Goal: Navigation & Orientation: Find specific page/section

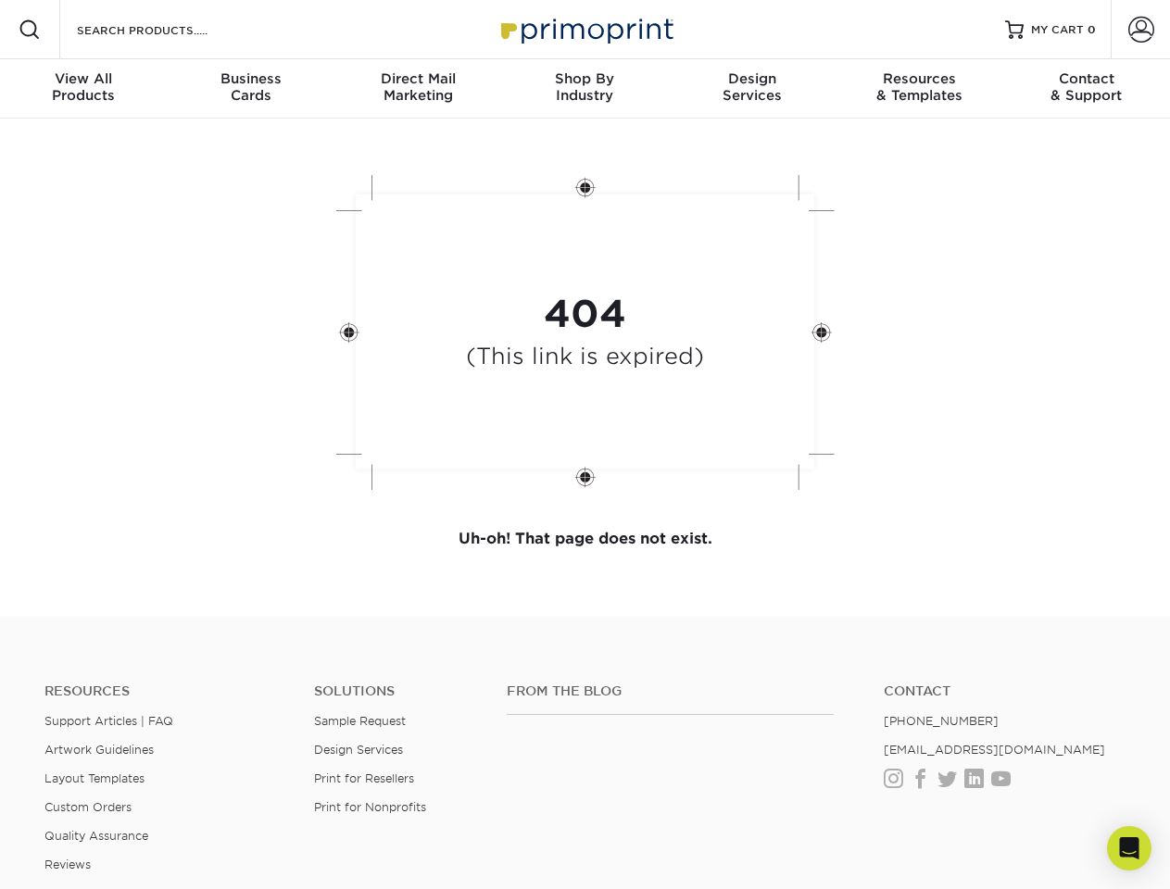
click at [584, 445] on div "404 (This link is expired)" at bounding box center [585, 334] width 556 height 343
click at [30, 30] on span at bounding box center [30, 30] width 22 height 22
click at [1140, 30] on span at bounding box center [1141, 30] width 26 height 26
click at [83, 89] on div "View All Products" at bounding box center [83, 86] width 167 height 33
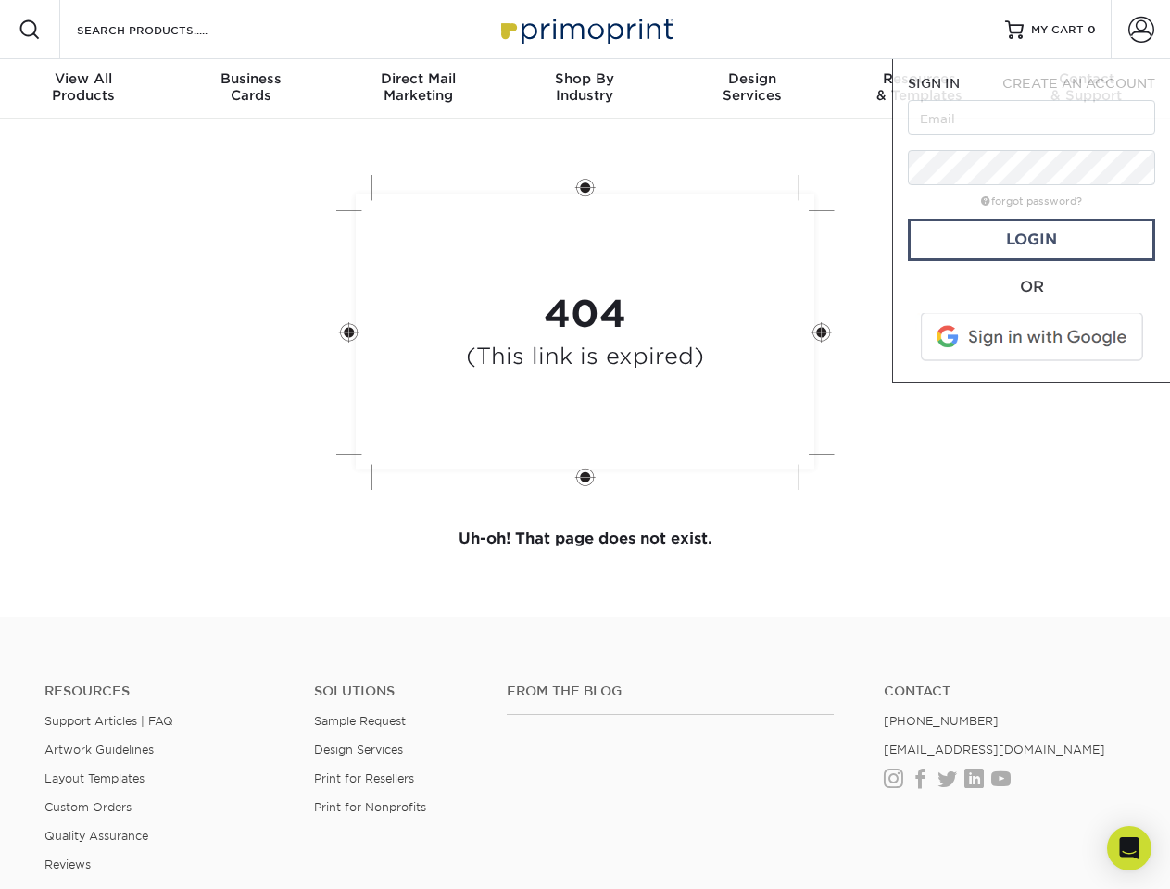
click at [250, 89] on div "Business Cards" at bounding box center [250, 86] width 167 height 33
click at [418, 89] on div "Direct Mail Marketing" at bounding box center [417, 86] width 167 height 33
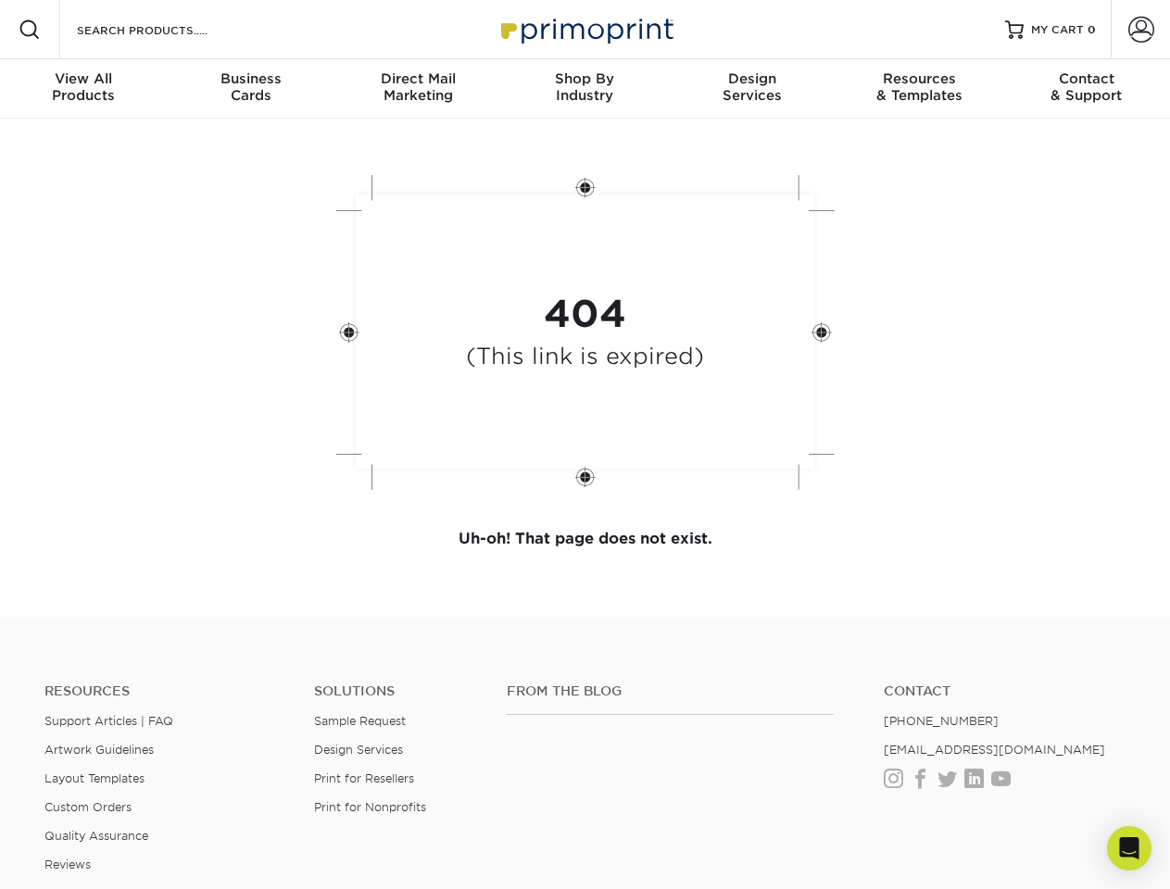
click at [584, 89] on div "Shop By Industry" at bounding box center [584, 86] width 167 height 33
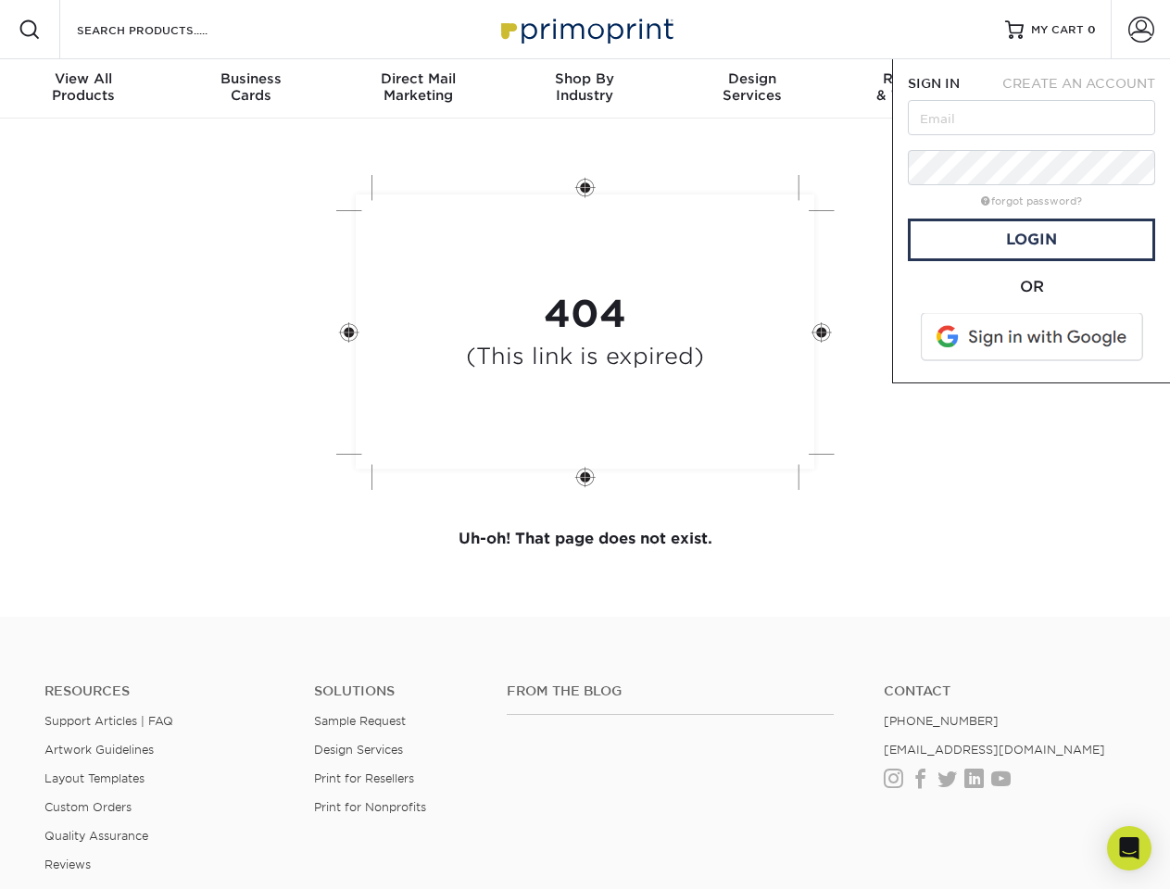
click at [752, 89] on div "Design Services" at bounding box center [752, 86] width 167 height 33
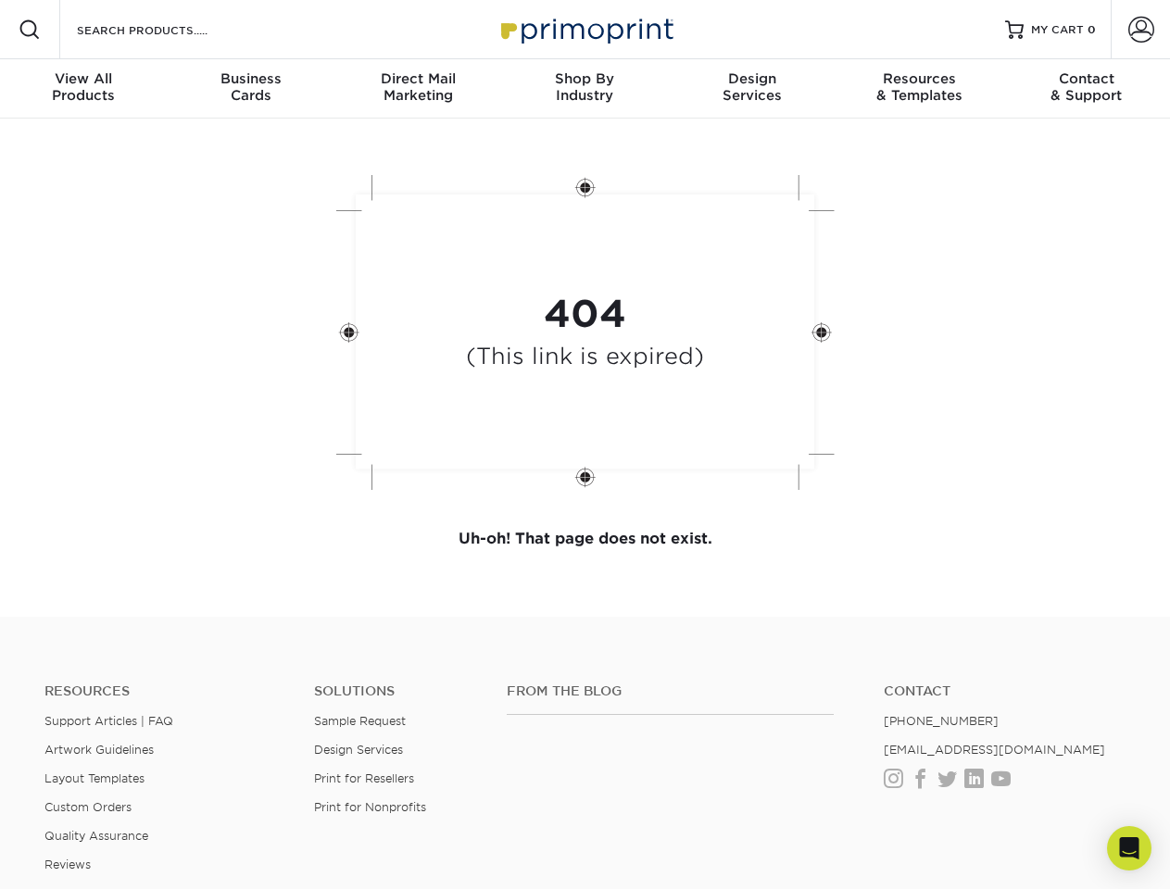
click at [919, 89] on span "SIGN IN" at bounding box center [934, 83] width 52 height 15
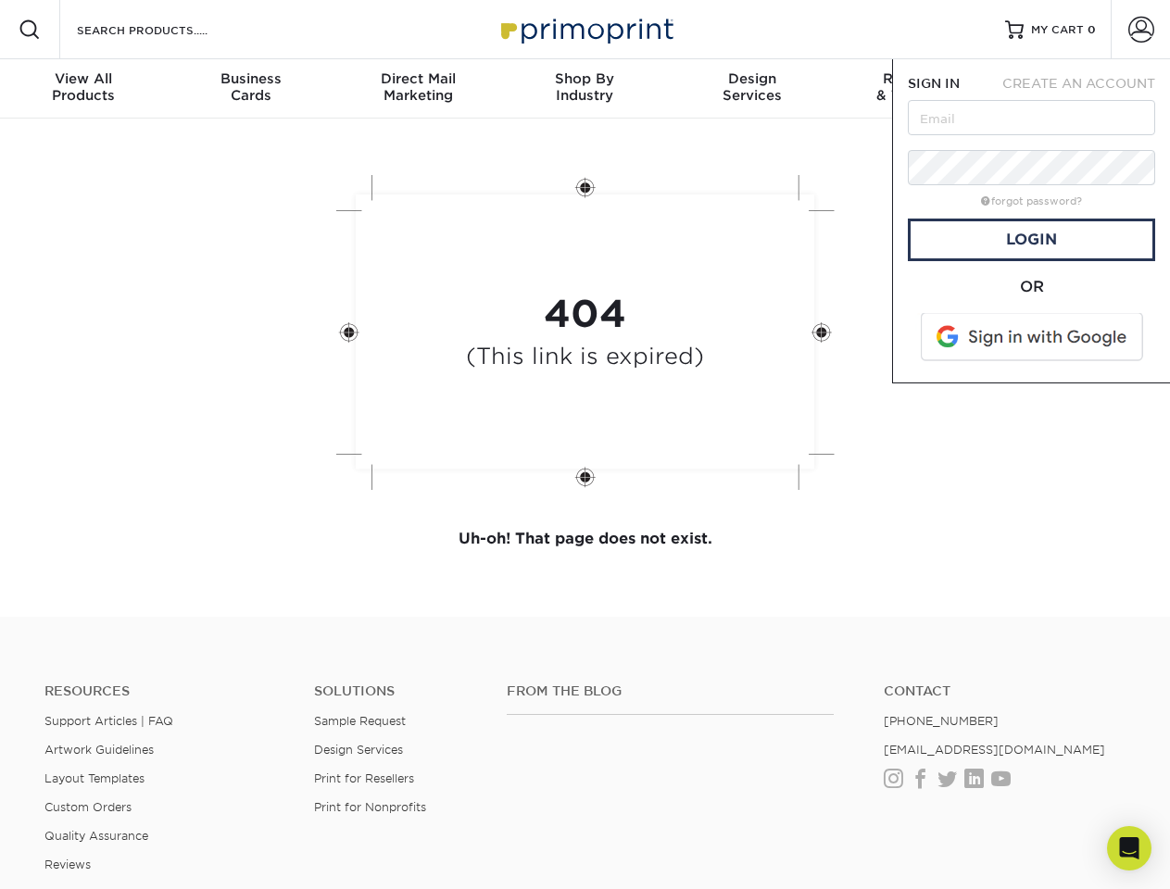
click at [1086, 89] on div "Contact & Support" at bounding box center [1086, 86] width 167 height 33
